Goal: Task Accomplishment & Management: Use online tool/utility

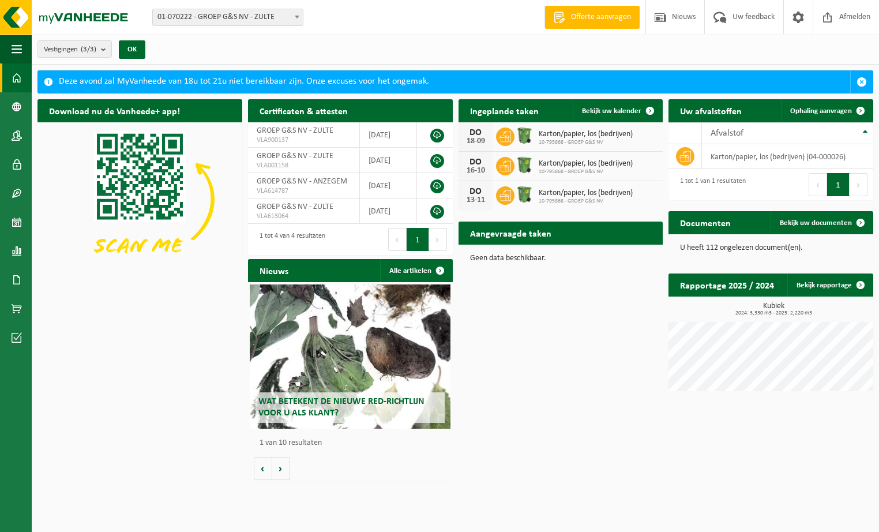
click at [478, 133] on div "DO" at bounding box center [475, 132] width 23 height 9
click at [503, 134] on icon at bounding box center [505, 137] width 12 height 10
click at [604, 108] on span "Bekijk uw kalender" at bounding box center [611, 110] width 59 height 7
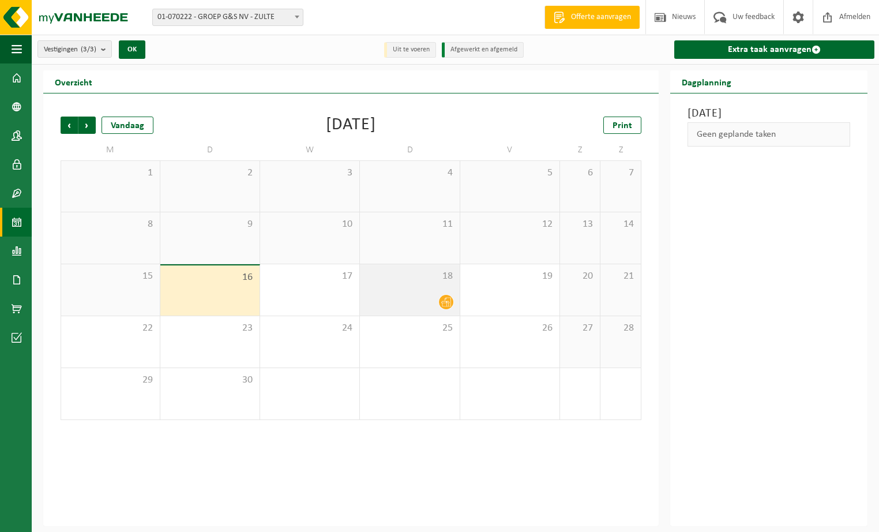
click at [436, 287] on div "18" at bounding box center [409, 289] width 99 height 51
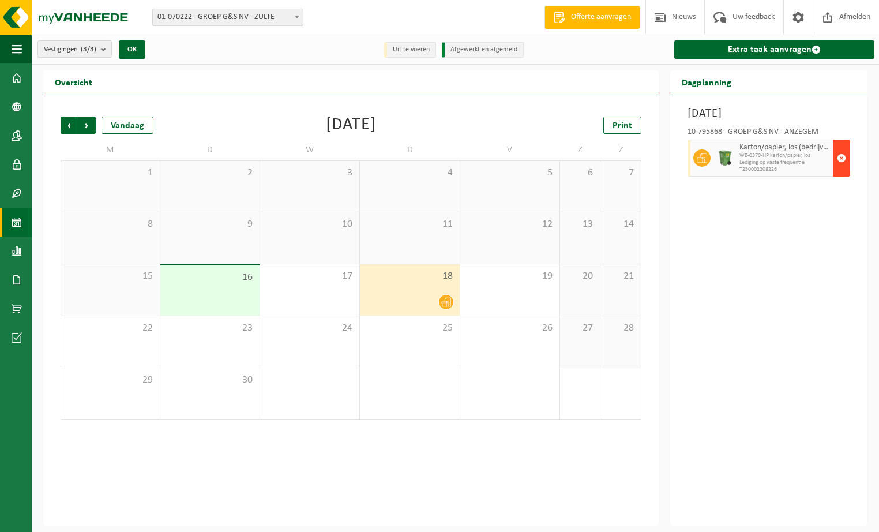
click at [843, 158] on span "button" at bounding box center [841, 157] width 9 height 23
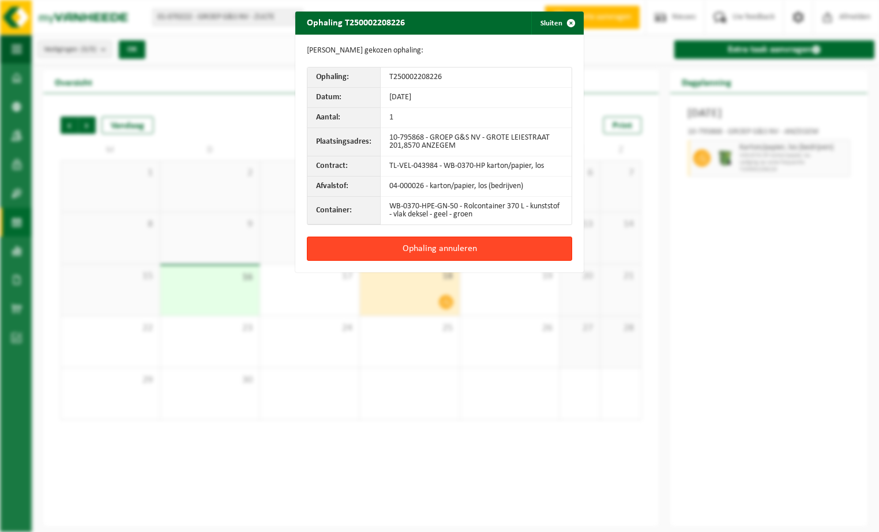
click at [420, 247] on button "Ophaling annuleren" at bounding box center [439, 248] width 265 height 24
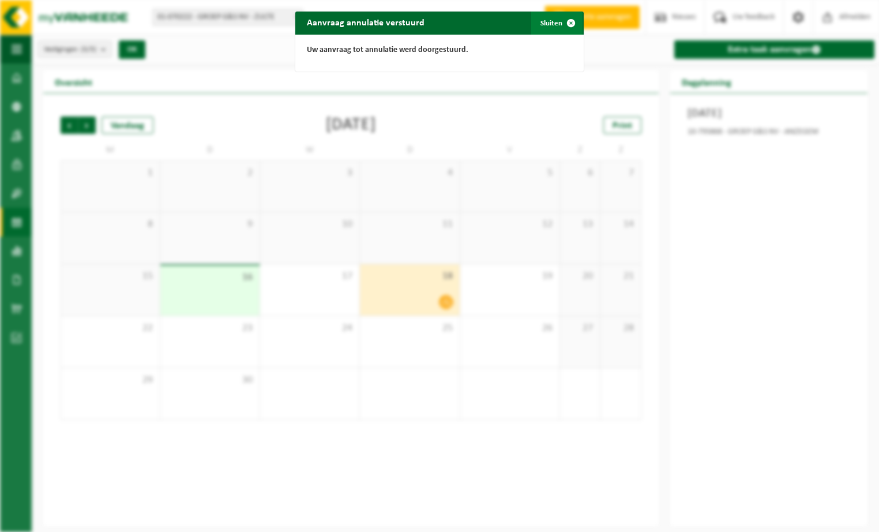
click at [547, 24] on button "Sluiten" at bounding box center [556, 23] width 51 height 23
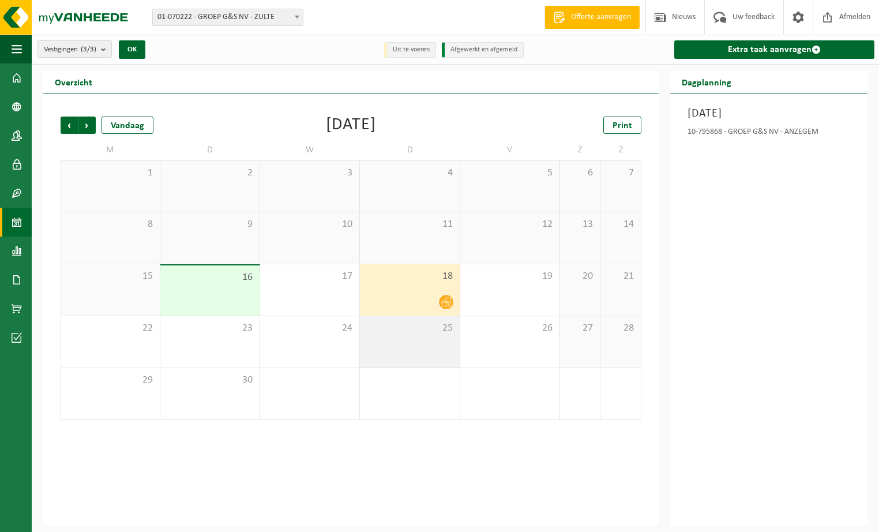
click at [404, 360] on div "25" at bounding box center [409, 341] width 99 height 51
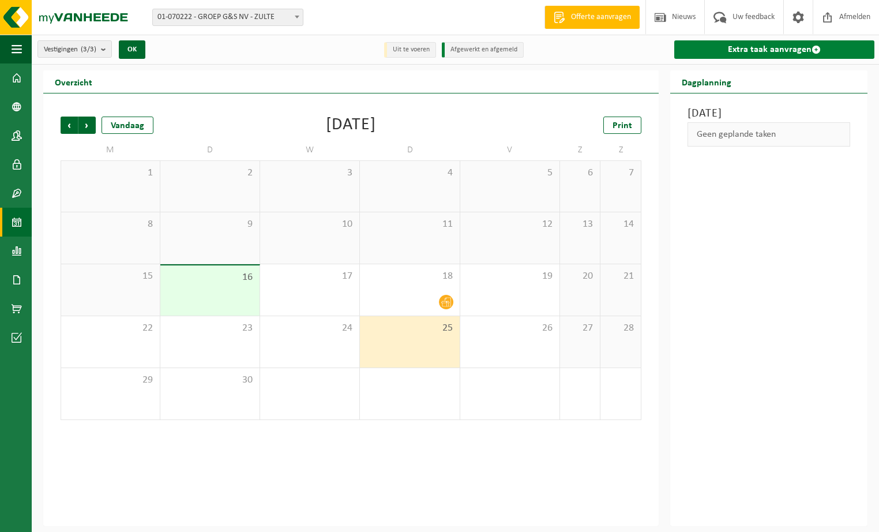
click at [735, 49] on link "Extra taak aanvragen" at bounding box center [774, 49] width 200 height 18
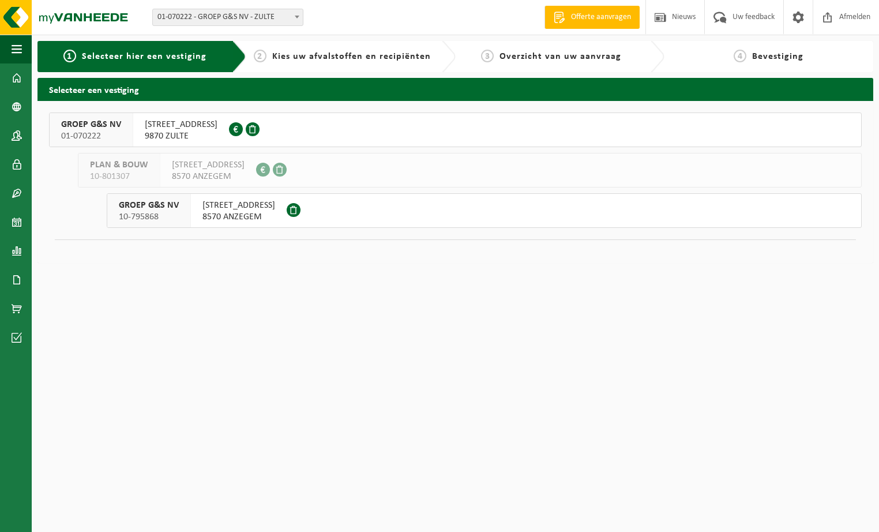
click at [247, 209] on span "[STREET_ADDRESS]" at bounding box center [238, 206] width 73 height 12
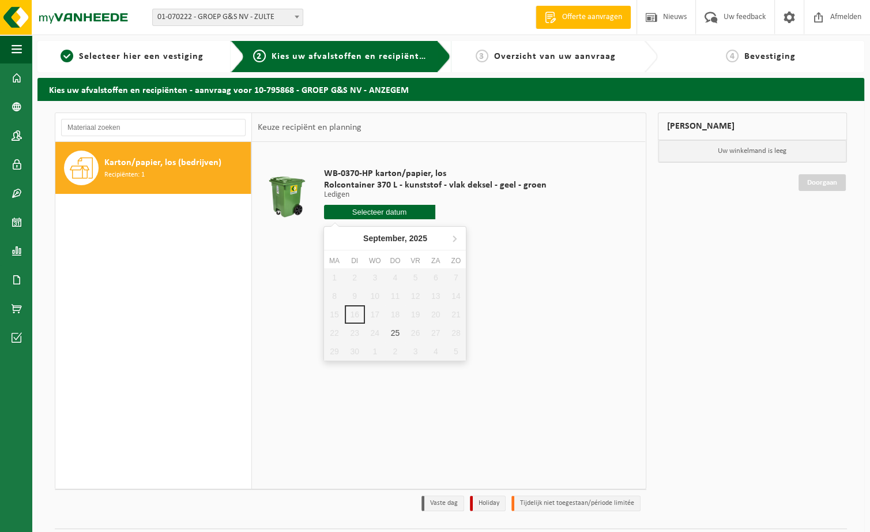
click at [367, 216] on input "text" at bounding box center [379, 212] width 111 height 14
click at [393, 335] on div "25" at bounding box center [395, 333] width 20 height 18
type input "Van 2025-09-25"
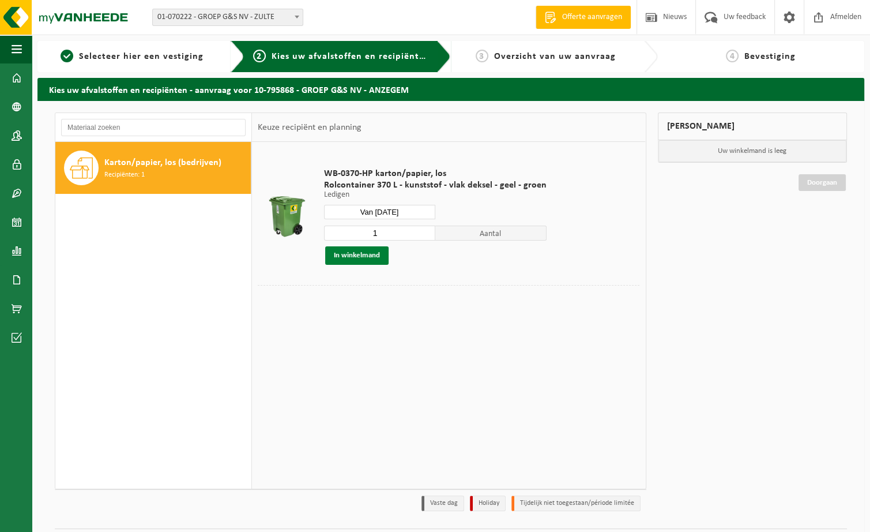
click at [371, 258] on button "In winkelmand" at bounding box center [356, 255] width 63 height 18
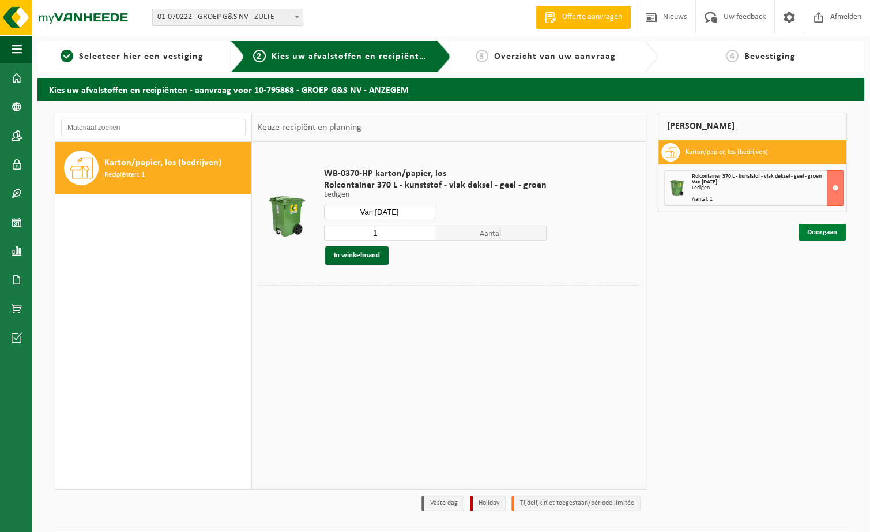
click at [833, 228] on link "Doorgaan" at bounding box center [822, 232] width 47 height 17
